Goal: Task Accomplishment & Management: Manage account settings

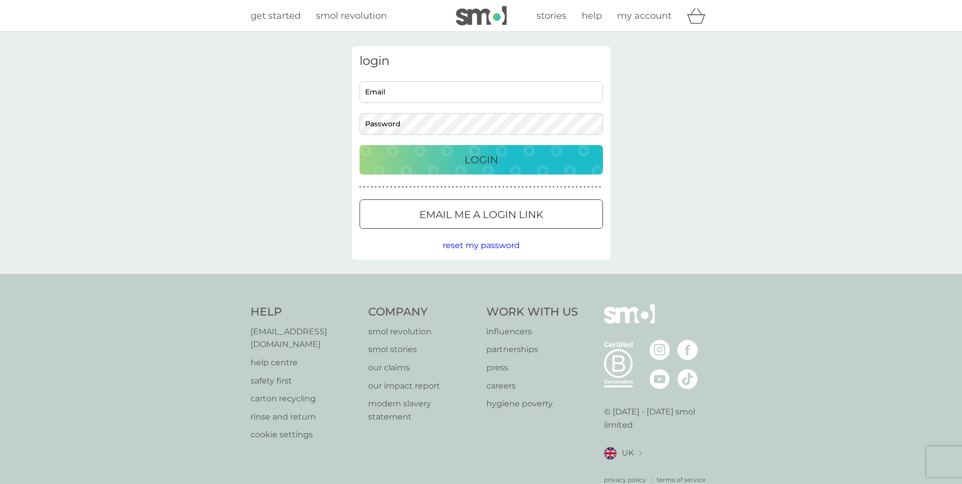
type input "[PERSON_NAME][EMAIL_ADDRESS][DOMAIN_NAME]"
click at [445, 163] on div "Login" at bounding box center [481, 160] width 223 height 16
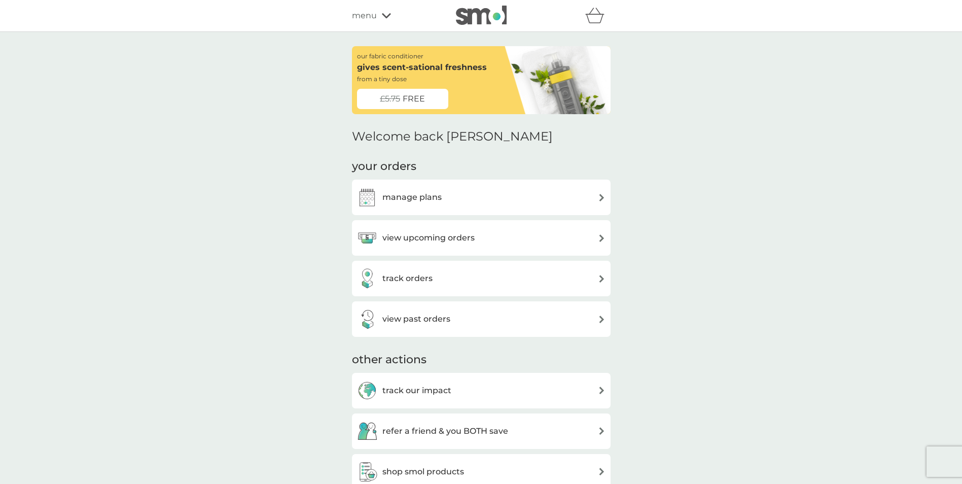
click at [465, 205] on div "manage plans" at bounding box center [481, 197] width 248 height 20
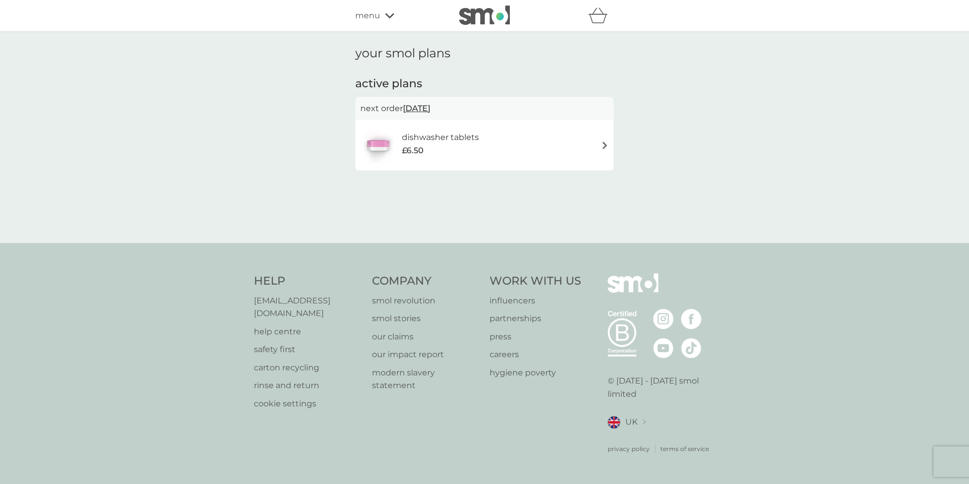
click at [572, 157] on div "dishwasher tablets £6.50" at bounding box center [484, 144] width 248 height 35
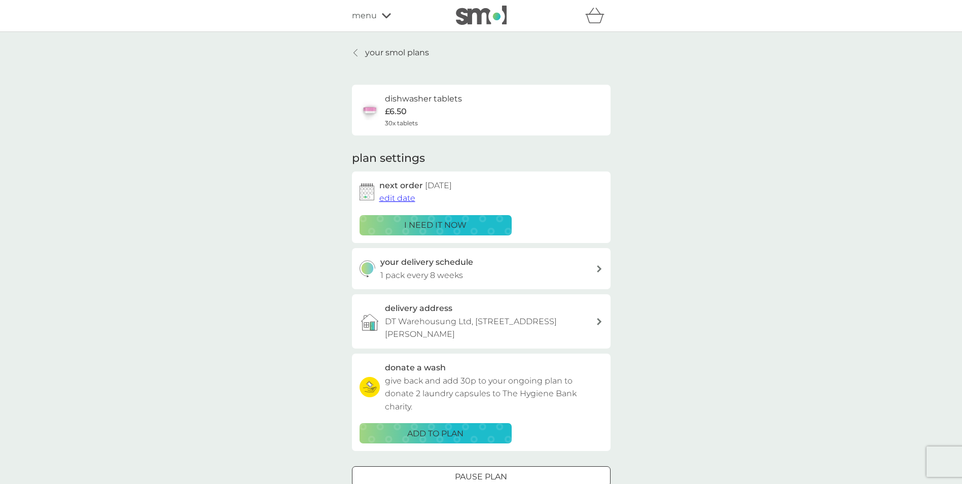
click at [413, 53] on p "your smol plans" at bounding box center [397, 52] width 64 height 13
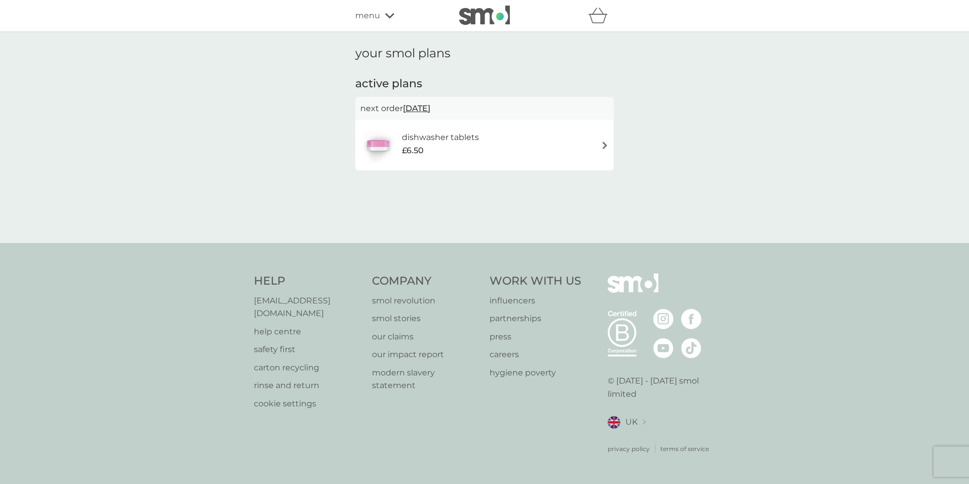
click at [395, 23] on div "refer a friend & you BOTH save smol impact smol shop your smol plans your upcom…" at bounding box center [484, 16] width 259 height 20
click at [395, 21] on div "menu" at bounding box center [398, 15] width 86 height 13
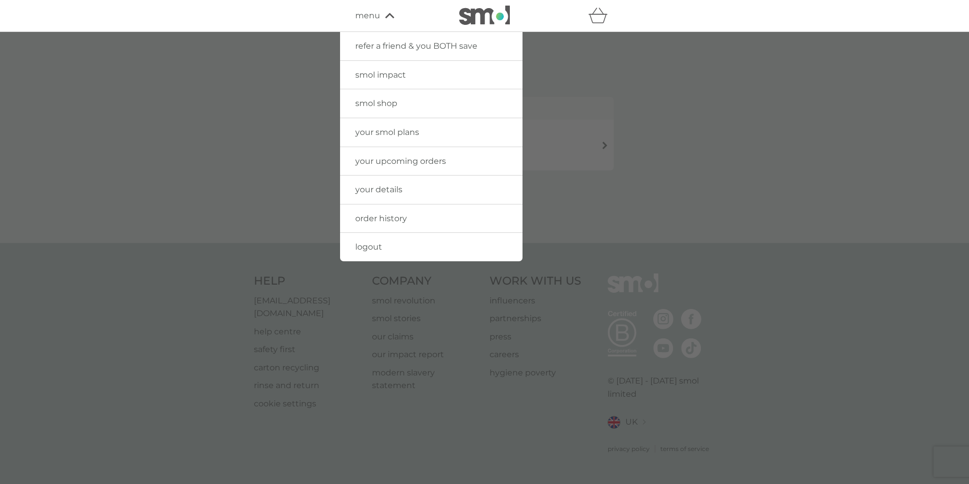
click at [419, 139] on link "your smol plans" at bounding box center [431, 132] width 182 height 28
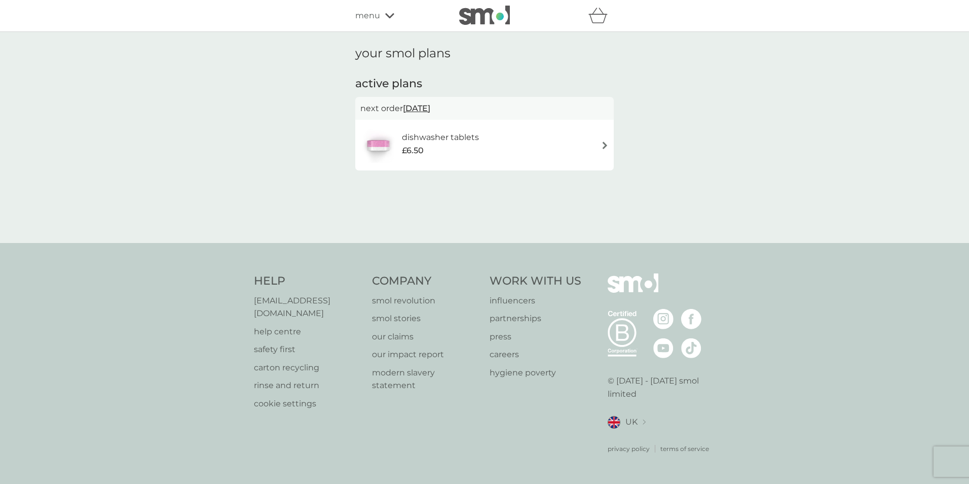
click at [517, 177] on div "your smol plans active plans next order 20 Oct 2025 dishwasher tablets £6.50" at bounding box center [485, 137] width 274 height 182
click at [527, 142] on div "dishwasher tablets £6.50" at bounding box center [484, 144] width 248 height 35
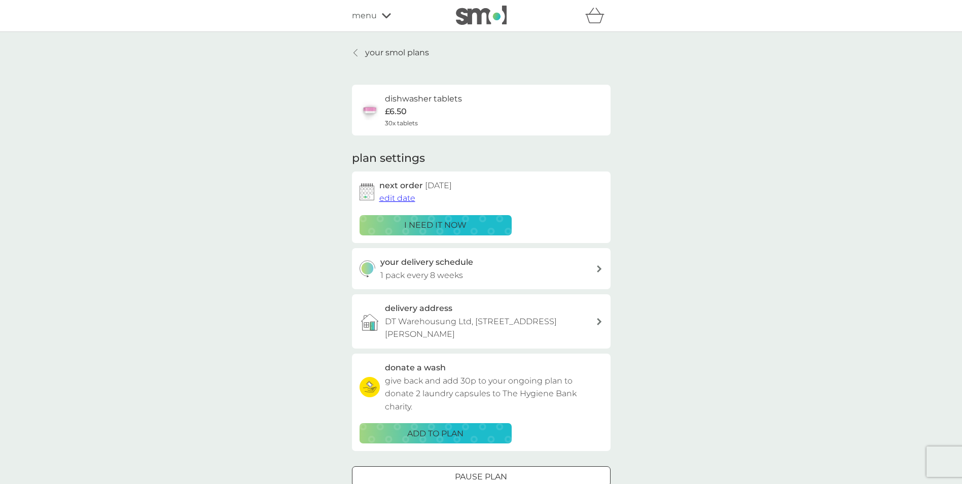
scroll to position [51, 0]
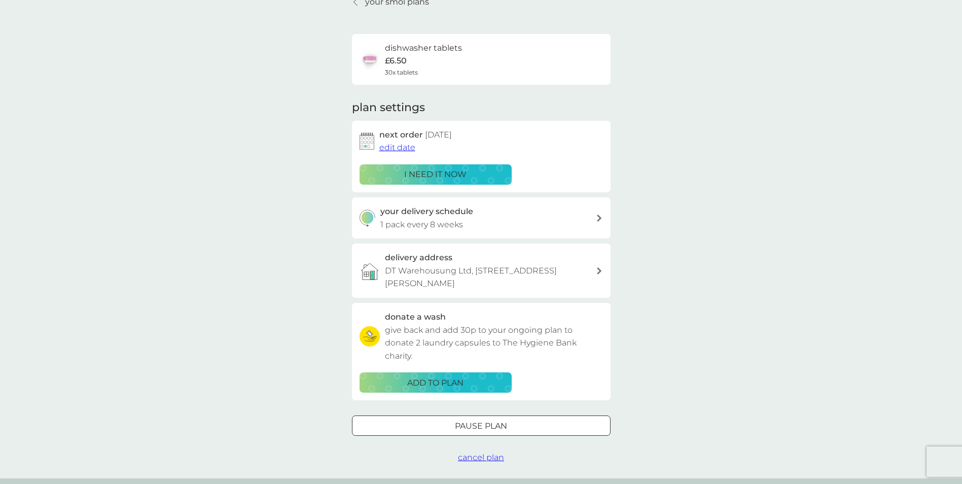
click at [405, 73] on span "30x tablets" at bounding box center [401, 72] width 33 height 10
